Goal: Task Accomplishment & Management: Complete application form

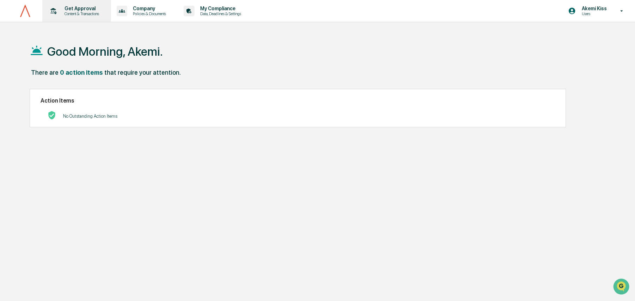
click at [74, 10] on p "Get Approval" at bounding box center [81, 9] width 44 height 6
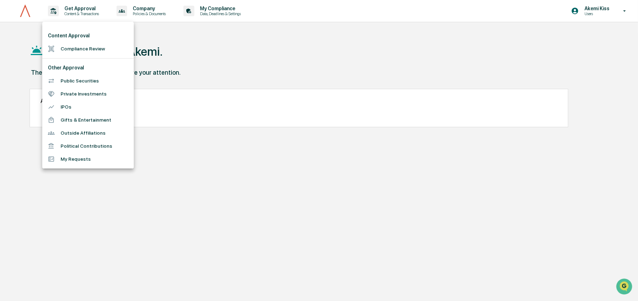
click at [157, 12] on div at bounding box center [319, 150] width 638 height 301
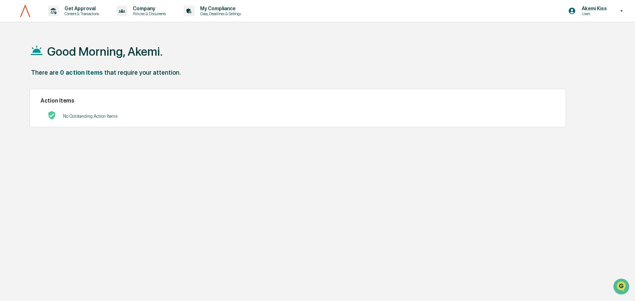
click at [157, 12] on p "Policies & Documents" at bounding box center [148, 13] width 42 height 5
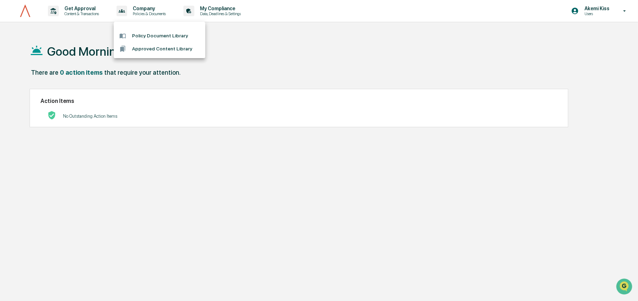
click at [69, 11] on div at bounding box center [319, 150] width 638 height 301
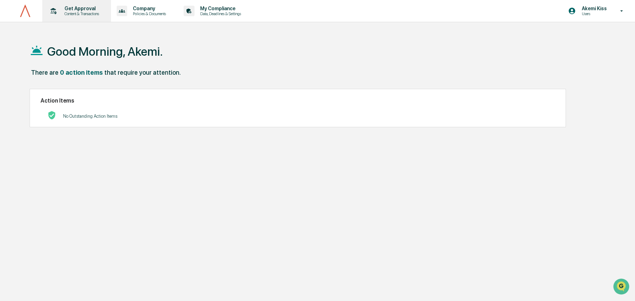
click at [49, 10] on icon at bounding box center [53, 11] width 11 height 11
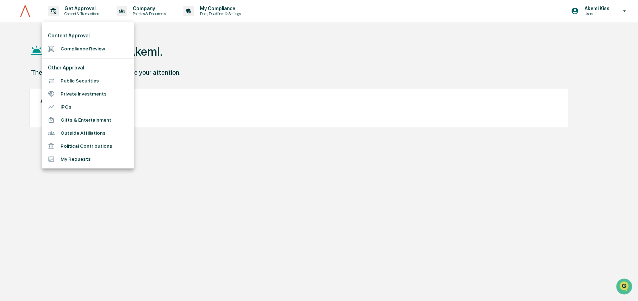
click at [63, 156] on li "My Requests" at bounding box center [88, 159] width 92 height 13
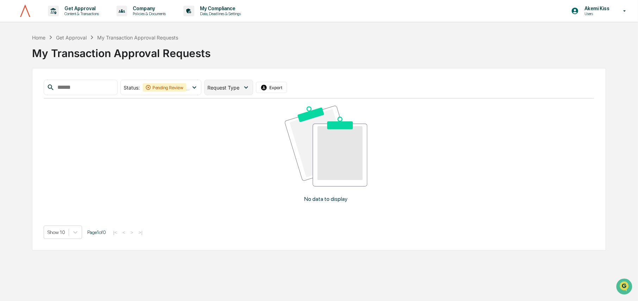
click at [240, 87] on span "Request Type" at bounding box center [224, 88] width 32 height 6
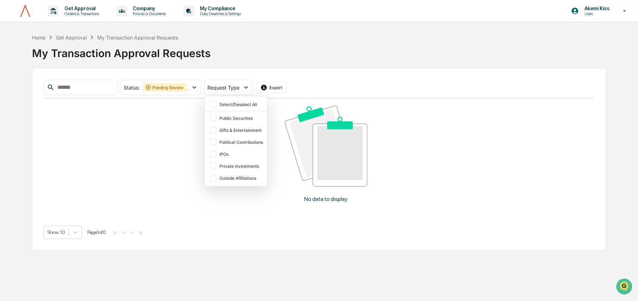
click at [268, 45] on div "My Transaction Approval Requests" at bounding box center [319, 50] width 575 height 18
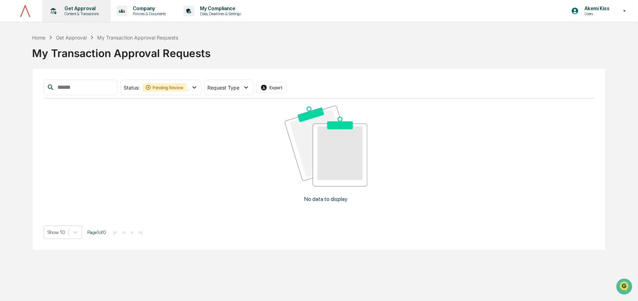
click at [80, 13] on p "Content & Transactions" at bounding box center [81, 13] width 44 height 5
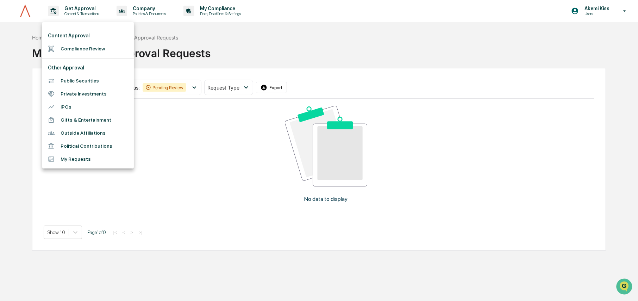
click at [76, 35] on li "Content Approval" at bounding box center [88, 35] width 92 height 13
click at [82, 50] on li "Compliance Review" at bounding box center [88, 48] width 92 height 13
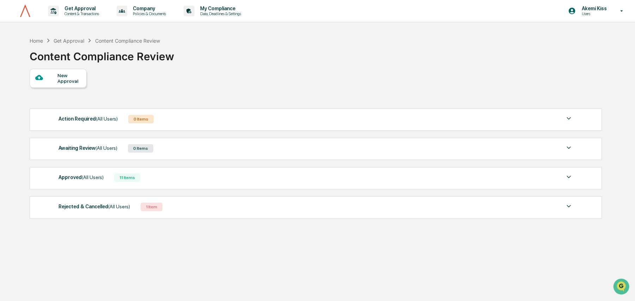
click at [74, 81] on div "New Approval" at bounding box center [69, 78] width 24 height 11
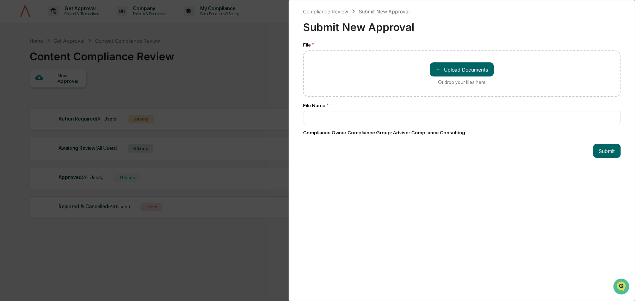
click at [7, 37] on div "Compliance Review Submit New Approval Submit New Approval File * ＋ Upload Docum…" at bounding box center [317, 150] width 635 height 301
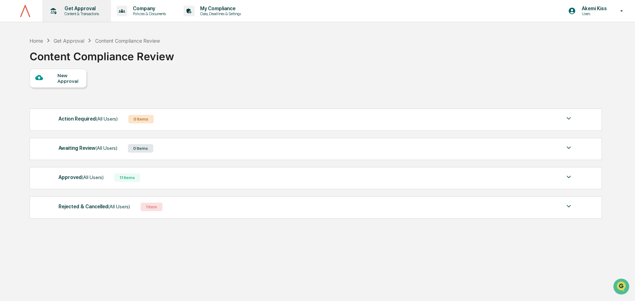
click at [66, 9] on p "Get Approval" at bounding box center [81, 9] width 44 height 6
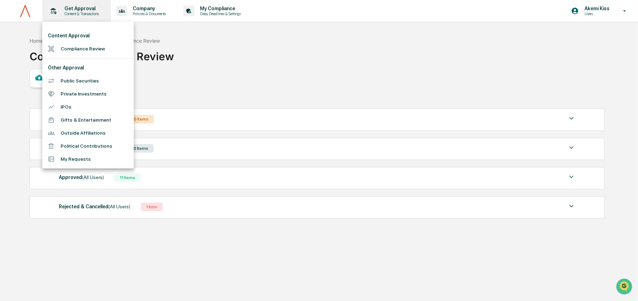
click at [66, 9] on div at bounding box center [319, 150] width 638 height 301
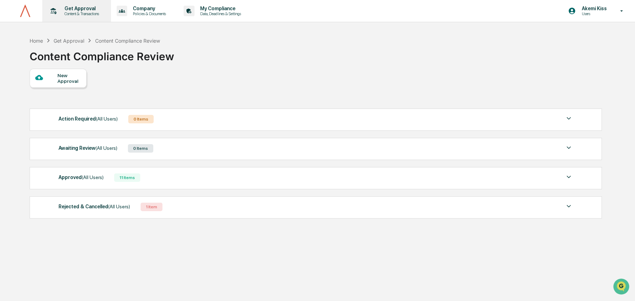
click at [66, 9] on p "Get Approval" at bounding box center [81, 9] width 44 height 6
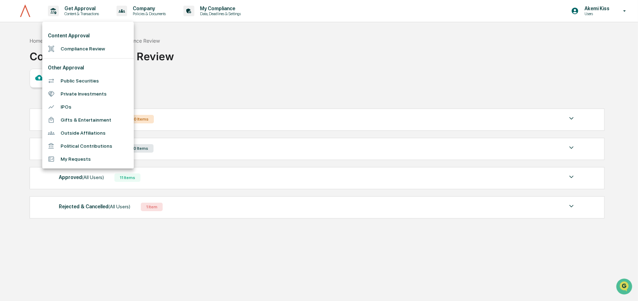
click at [21, 27] on div at bounding box center [319, 150] width 638 height 301
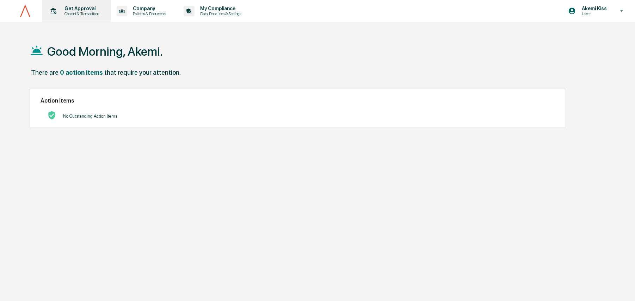
click at [62, 12] on p "Content & Transactions" at bounding box center [81, 13] width 44 height 5
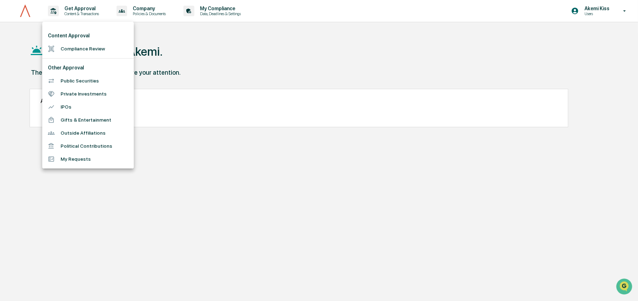
click at [69, 46] on li "Compliance Review" at bounding box center [88, 48] width 92 height 13
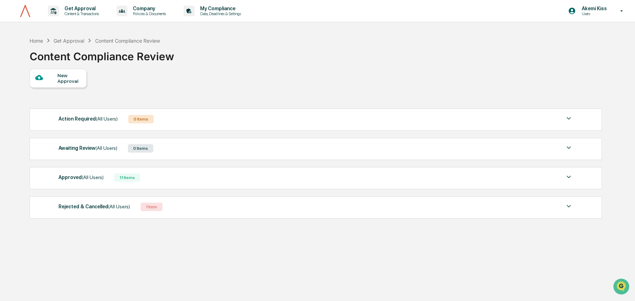
click at [59, 78] on div "New Approval" at bounding box center [69, 78] width 24 height 11
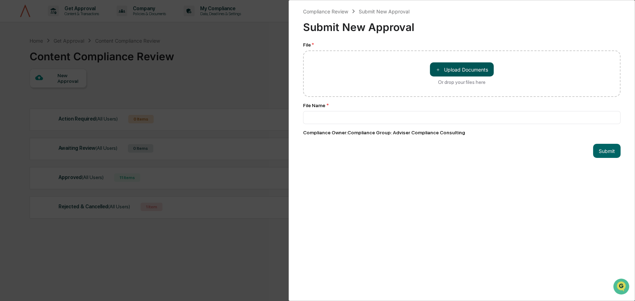
click at [468, 71] on button "＋ Upload Documents" at bounding box center [462, 69] width 64 height 14
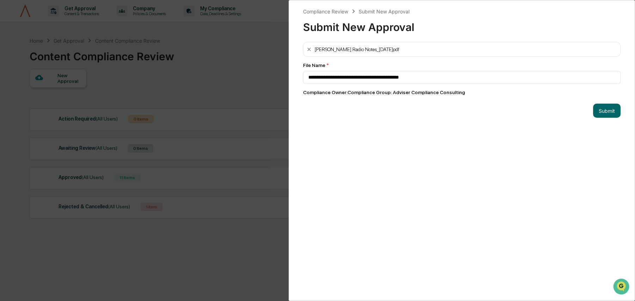
type input "**********"
click at [605, 114] on button "Submit" at bounding box center [606, 111] width 27 height 14
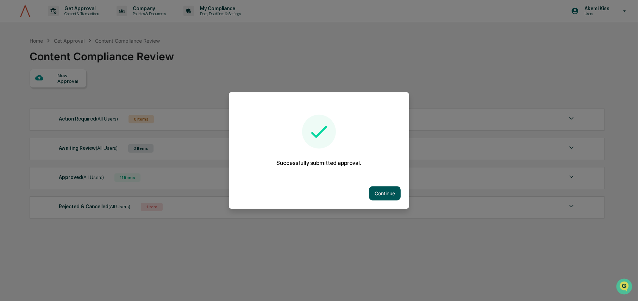
click at [373, 192] on button "Continue" at bounding box center [385, 193] width 32 height 14
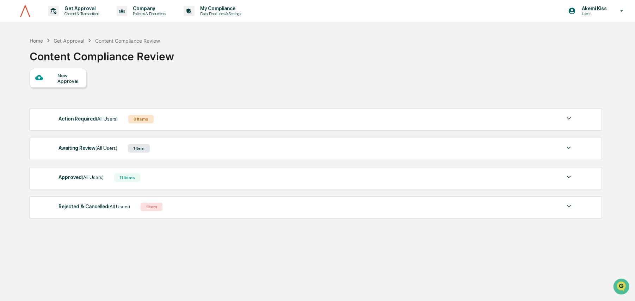
click at [567, 148] on img at bounding box center [568, 147] width 8 height 8
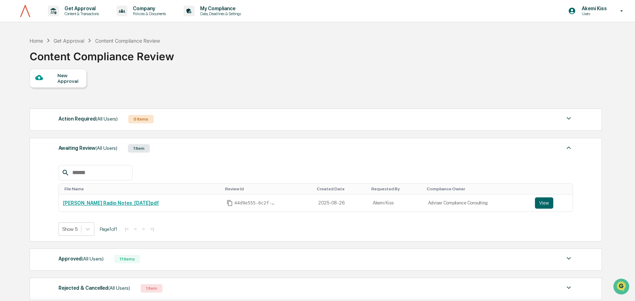
click at [26, 135] on div "Home Get Approval Content Compliance Review Content Compliance Review New Appro…" at bounding box center [315, 196] width 593 height 327
